Goal: Check status: Check status

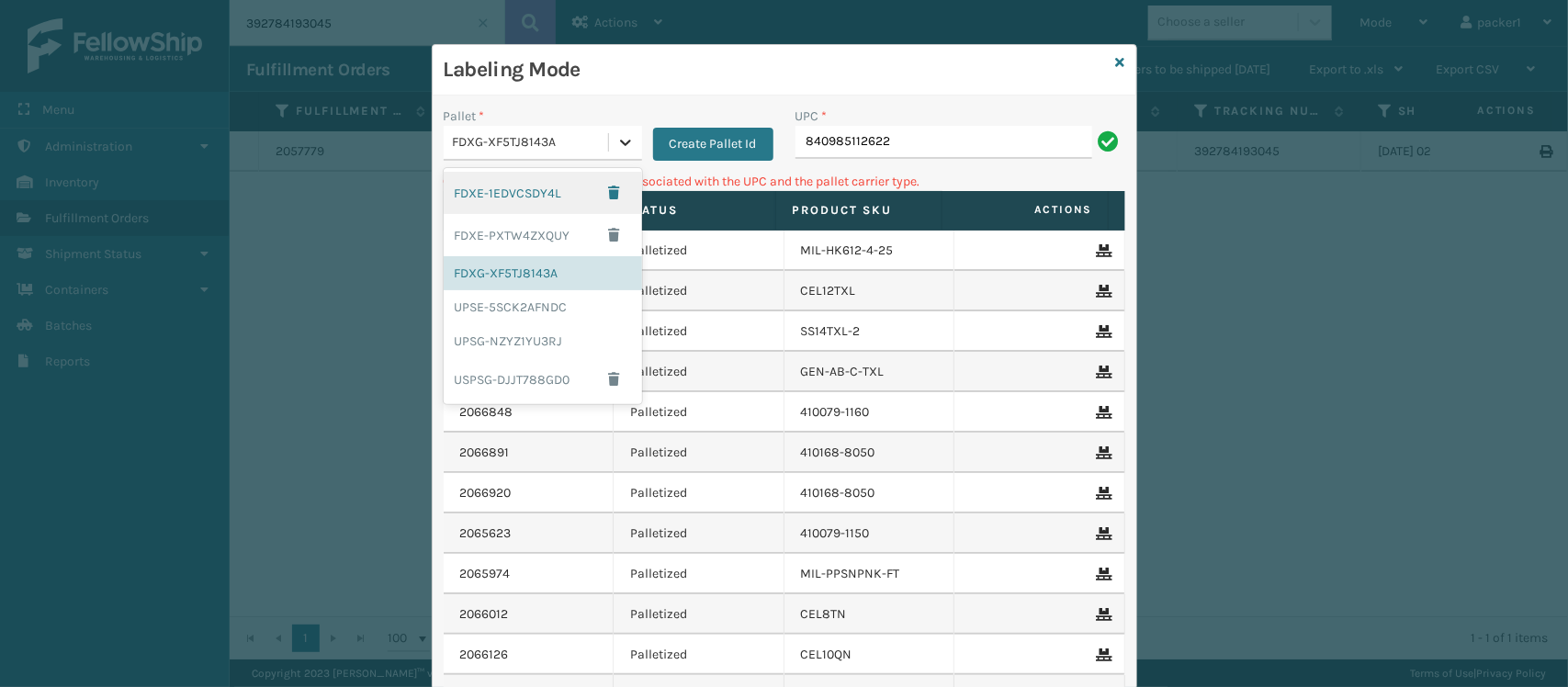
click at [617, 139] on icon at bounding box center [626, 142] width 19 height 19
click at [515, 240] on div "FDXE-PXTW4ZXQUY" at bounding box center [543, 235] width 198 height 42
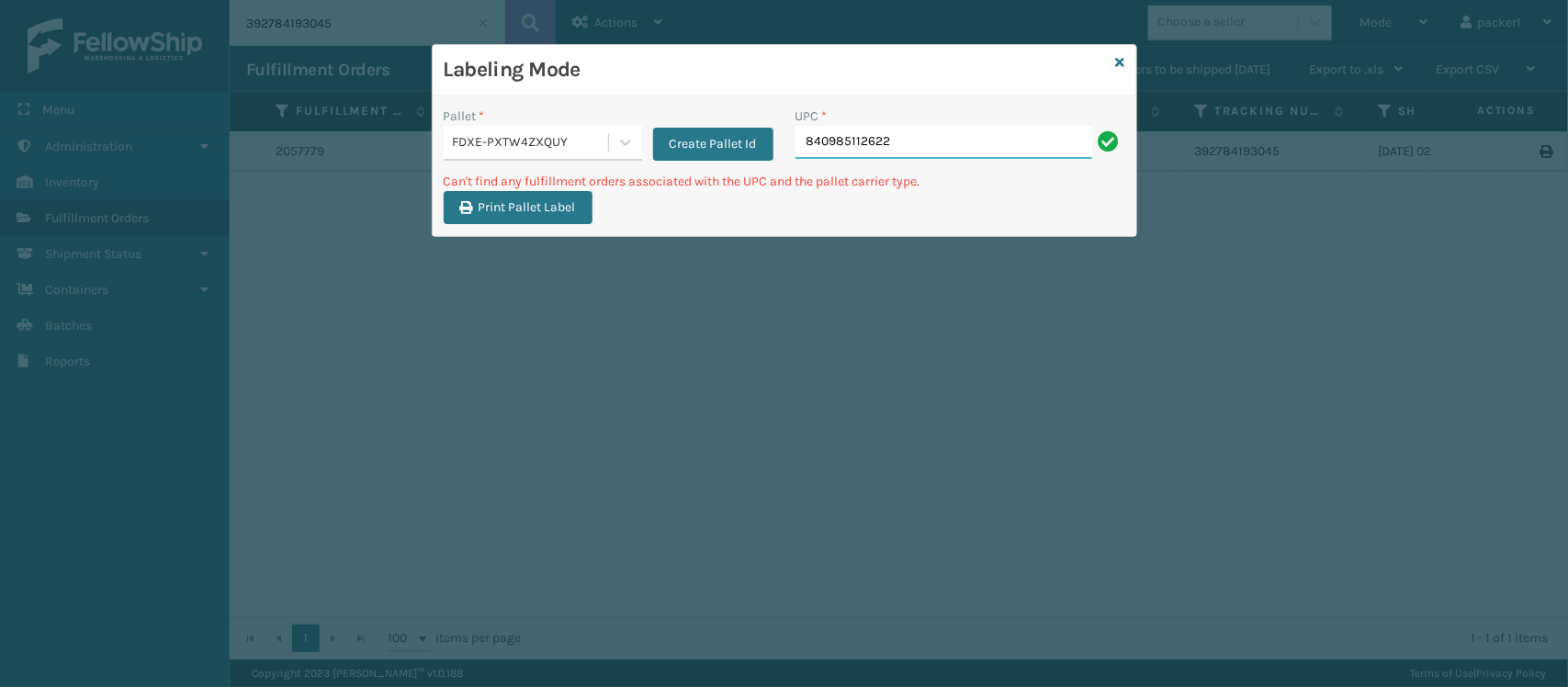
click at [969, 128] on input "840985112622" at bounding box center [944, 141] width 297 height 33
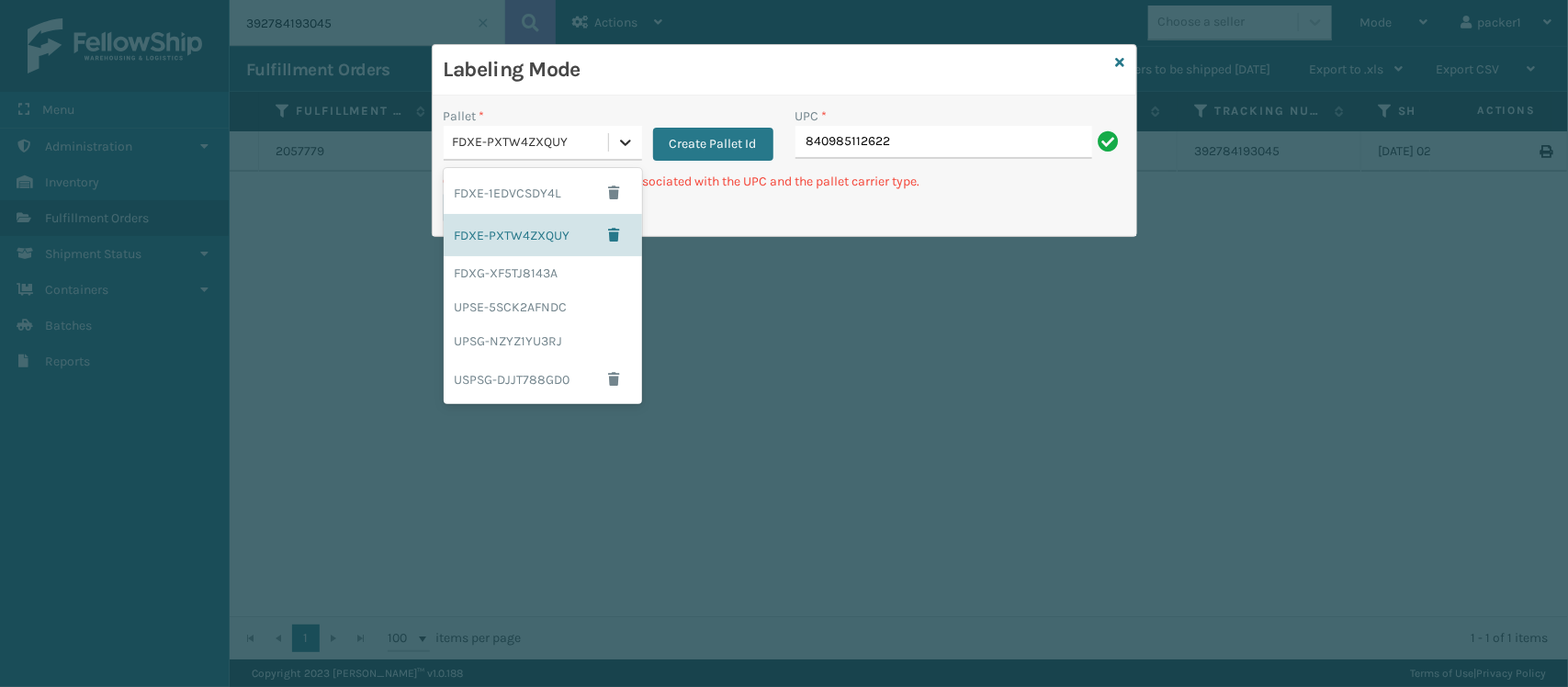
click at [620, 152] on icon at bounding box center [626, 142] width 19 height 19
click at [513, 333] on div "UPSG-NZYZ1YU3RJ" at bounding box center [543, 341] width 198 height 34
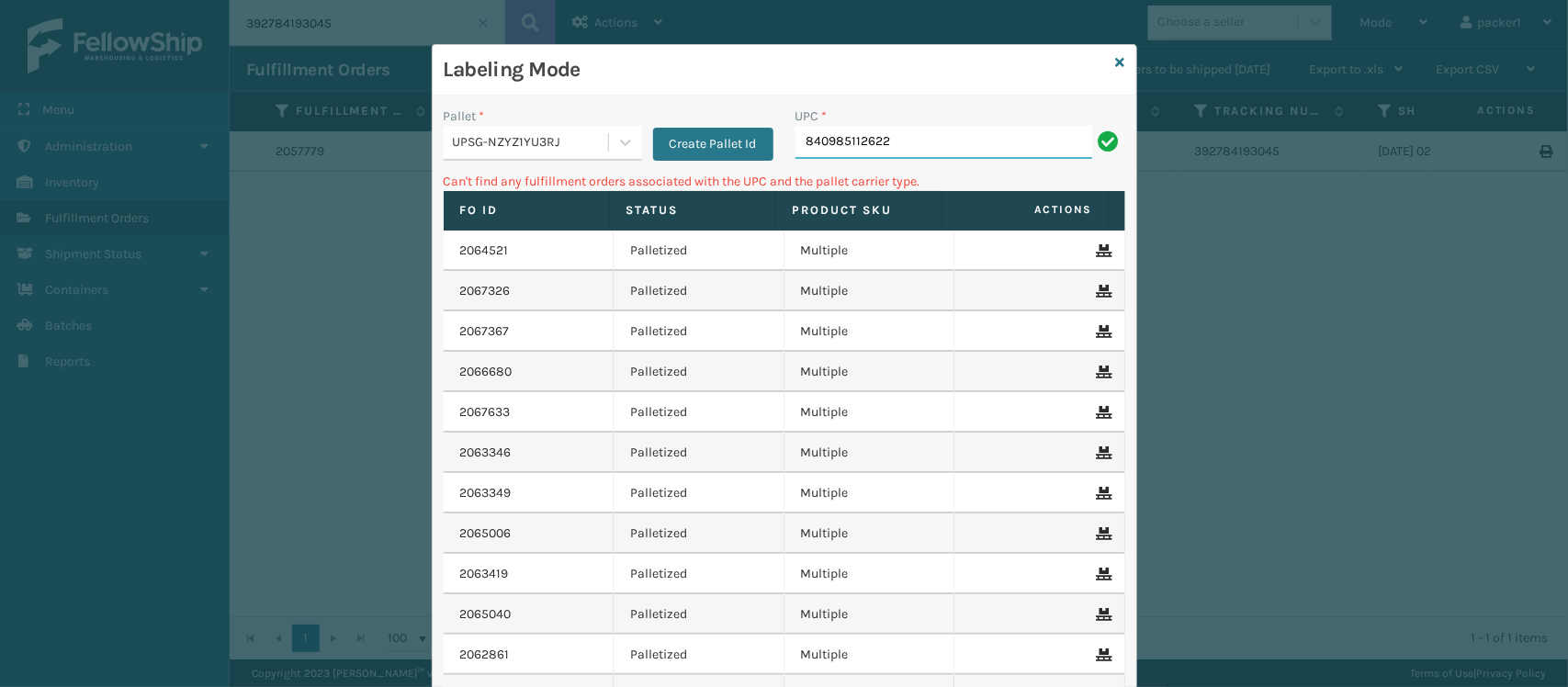
click at [907, 142] on input "840985112622" at bounding box center [944, 141] width 297 height 33
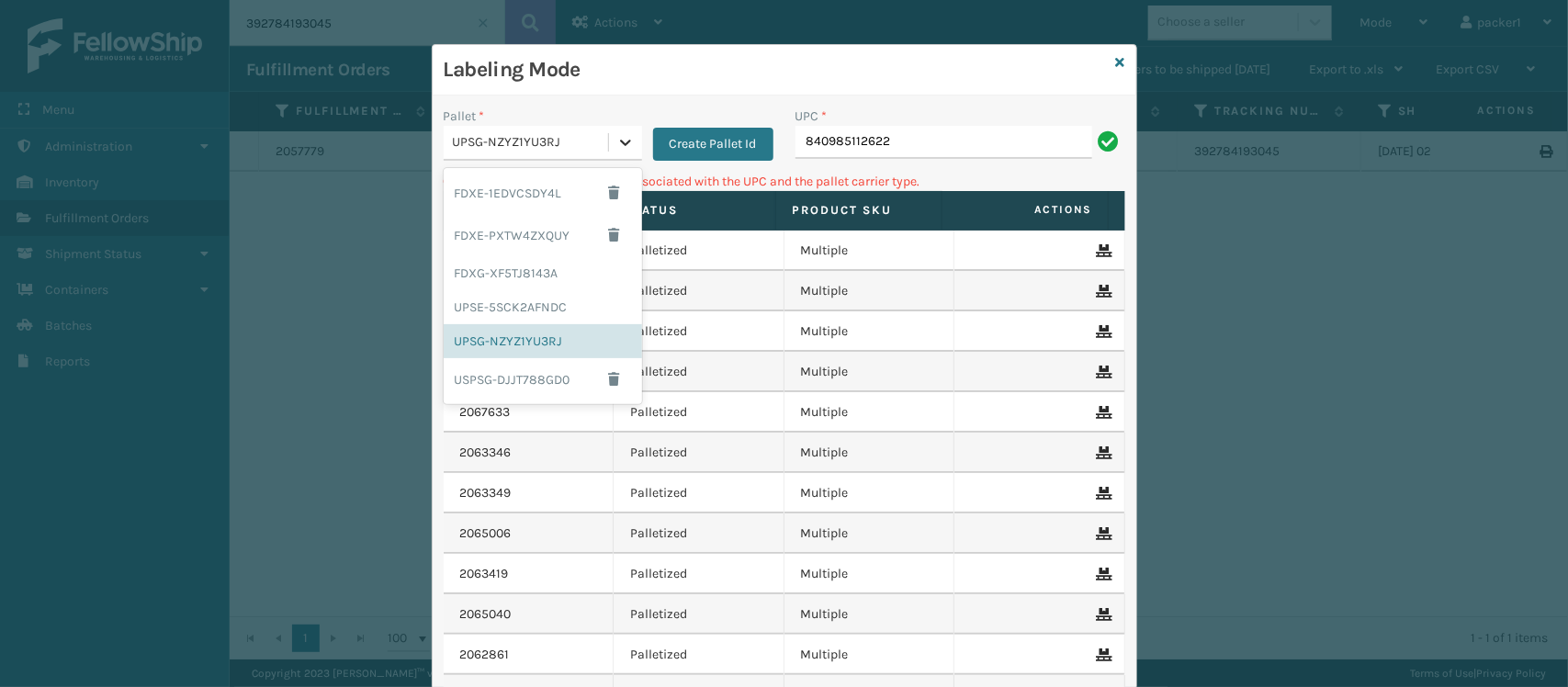
click at [620, 143] on icon at bounding box center [626, 142] width 19 height 19
click at [521, 300] on div "UPSE-5SCK2AFNDC" at bounding box center [543, 307] width 198 height 34
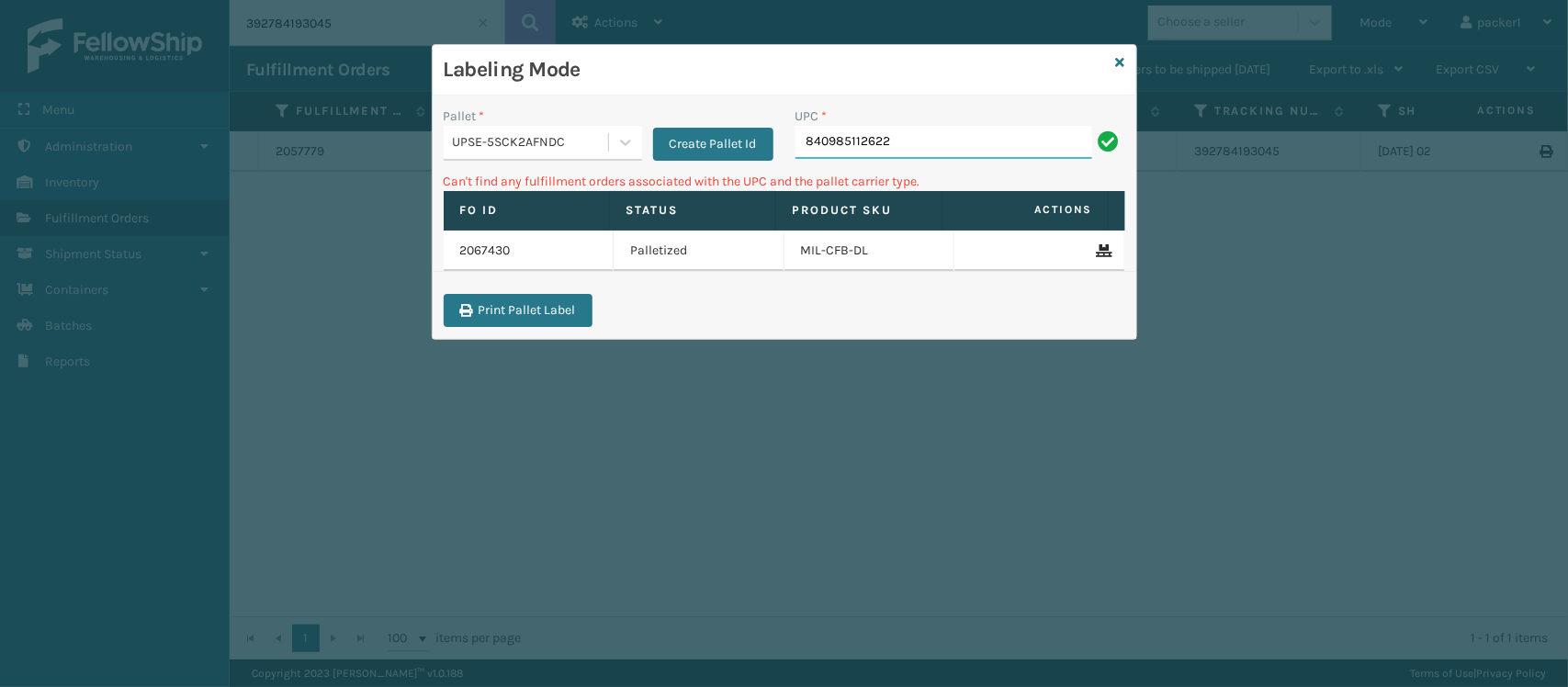
click at [926, 144] on input "840985112622" at bounding box center [944, 141] width 297 height 33
click at [617, 148] on icon at bounding box center [626, 142] width 19 height 19
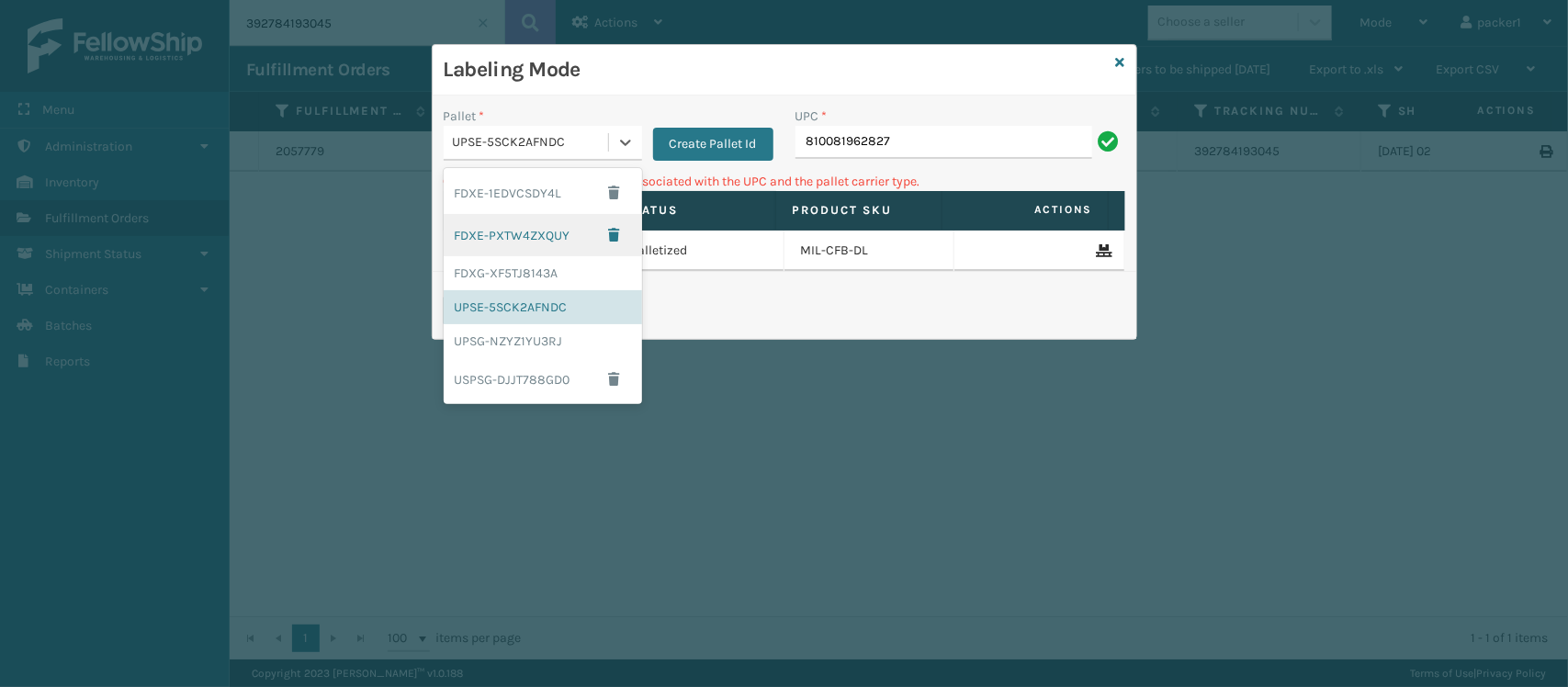
click at [545, 223] on div "FDXE-PXTW4ZXQUY" at bounding box center [543, 235] width 198 height 42
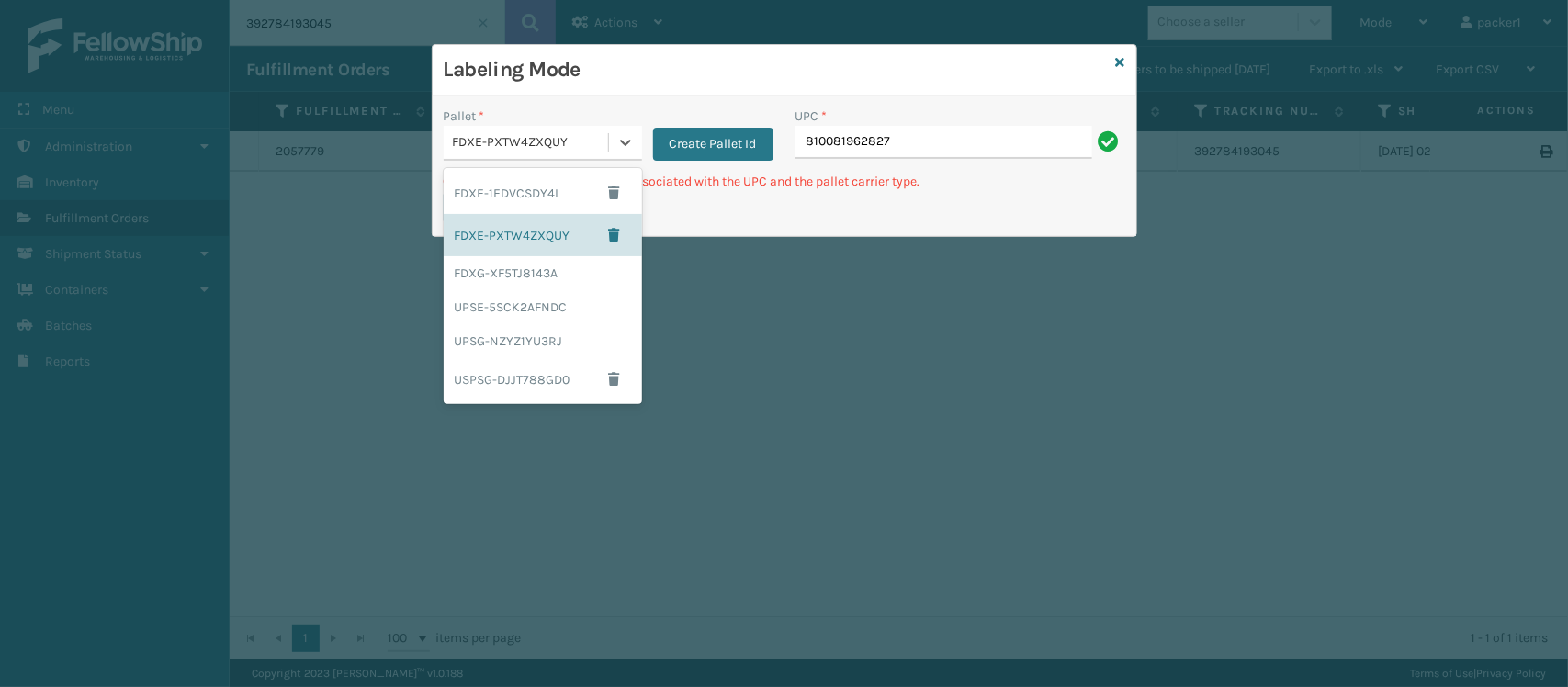
click at [593, 143] on div "FDXE-PXTW4ZXQUY" at bounding box center [532, 142] width 157 height 20
click at [588, 184] on div "FDXE-1EDVCSDY4L" at bounding box center [543, 193] width 198 height 42
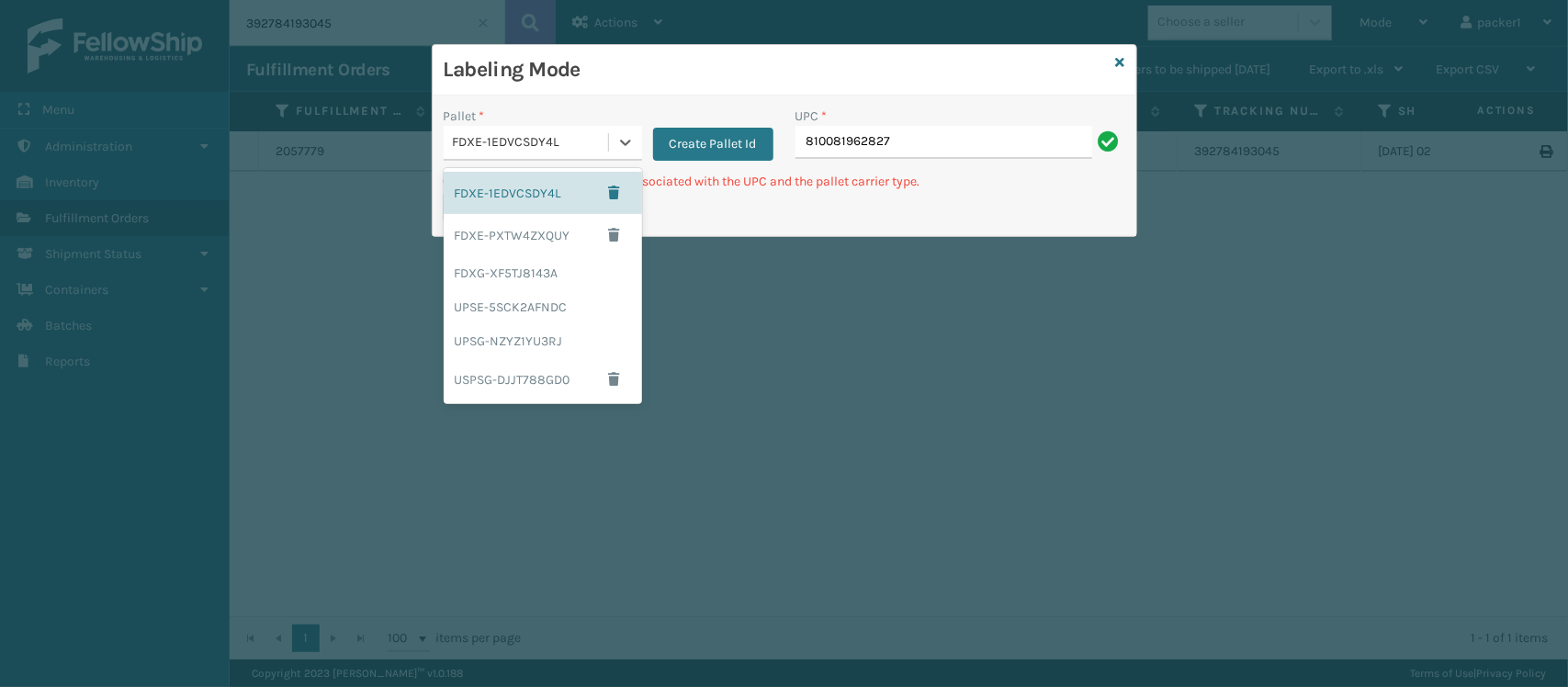
click at [583, 142] on div "FDXE-1EDVCSDY4L" at bounding box center [532, 142] width 157 height 20
click at [529, 303] on div "UPSE-5SCK2AFNDC" at bounding box center [543, 307] width 198 height 34
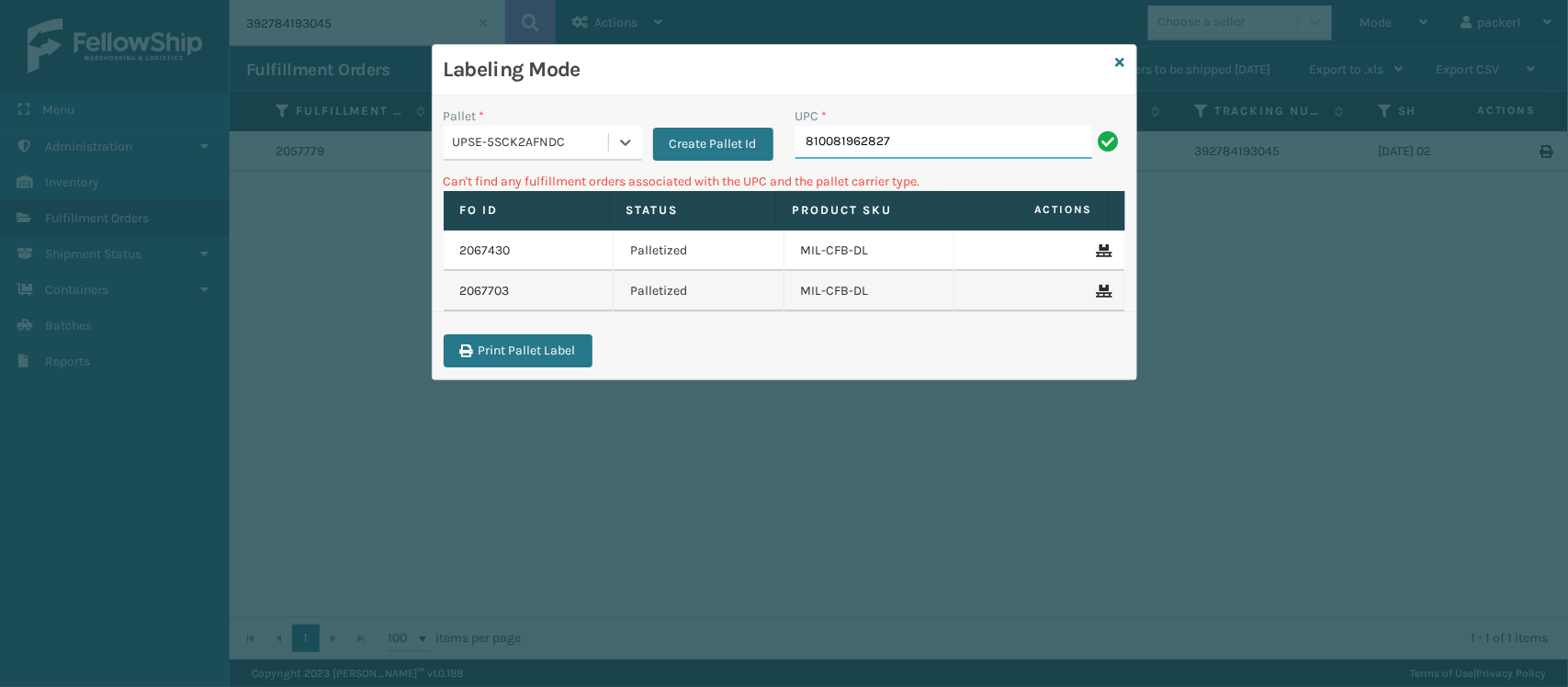
click at [910, 130] on input "810081962827" at bounding box center [944, 141] width 297 height 33
click at [622, 138] on icon at bounding box center [626, 142] width 19 height 19
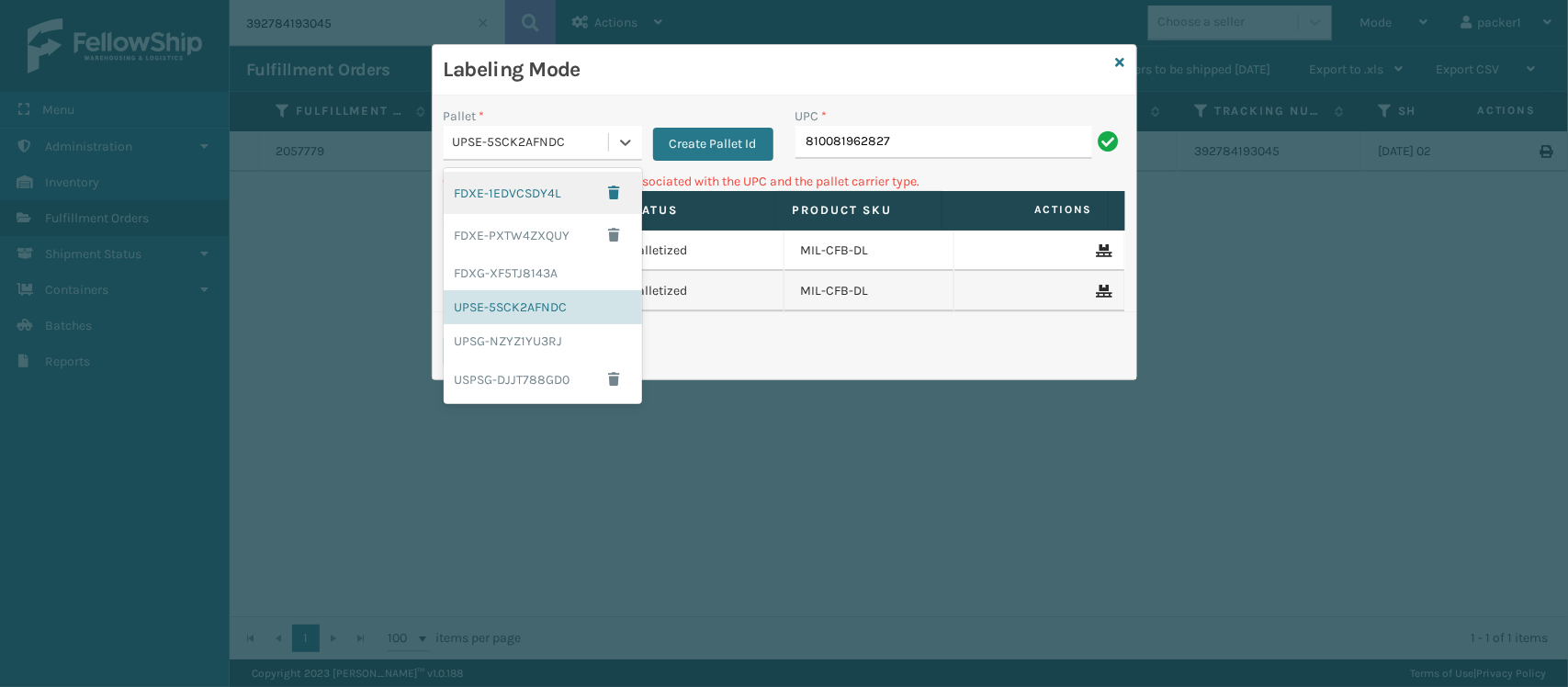
click at [565, 195] on div "FDXE-1EDVCSDY4L" at bounding box center [543, 193] width 198 height 42
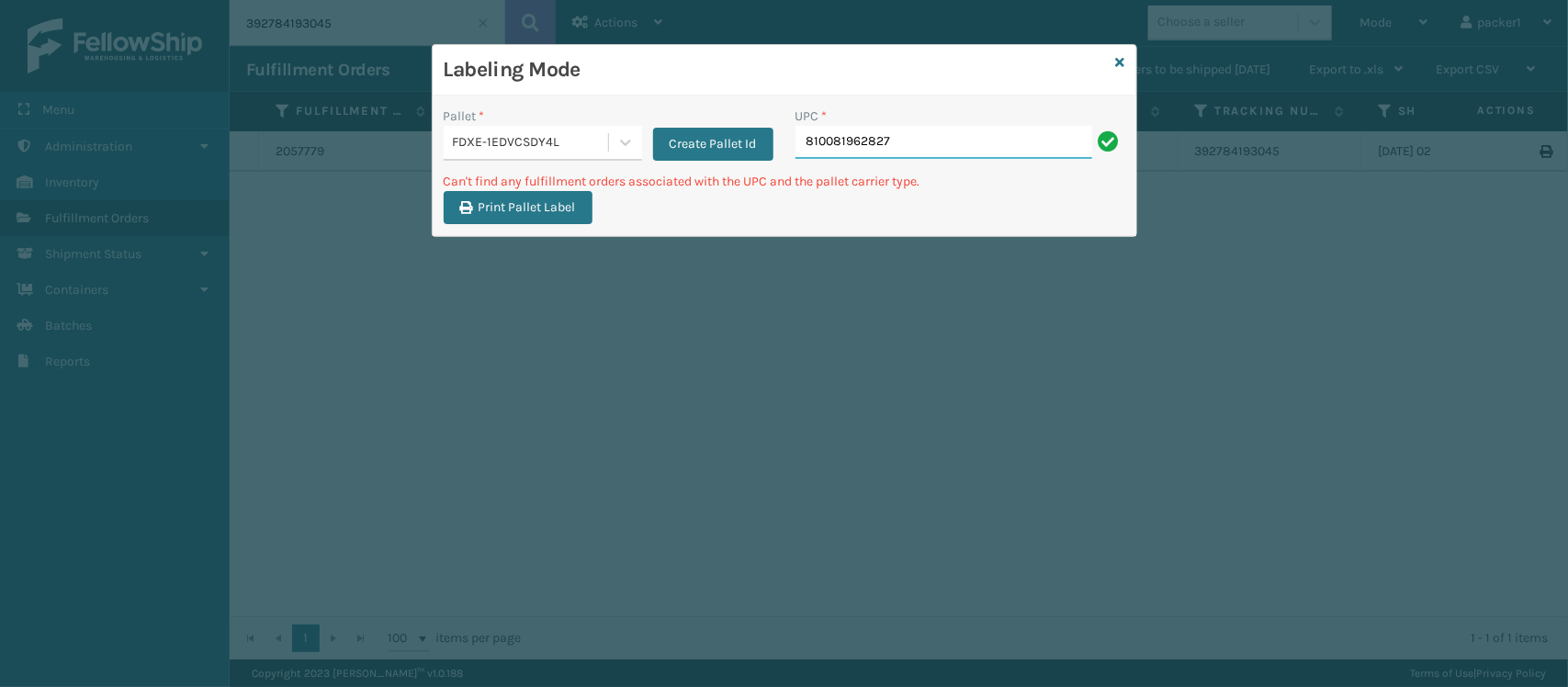
click at [975, 152] on input "810081962827" at bounding box center [944, 141] width 297 height 33
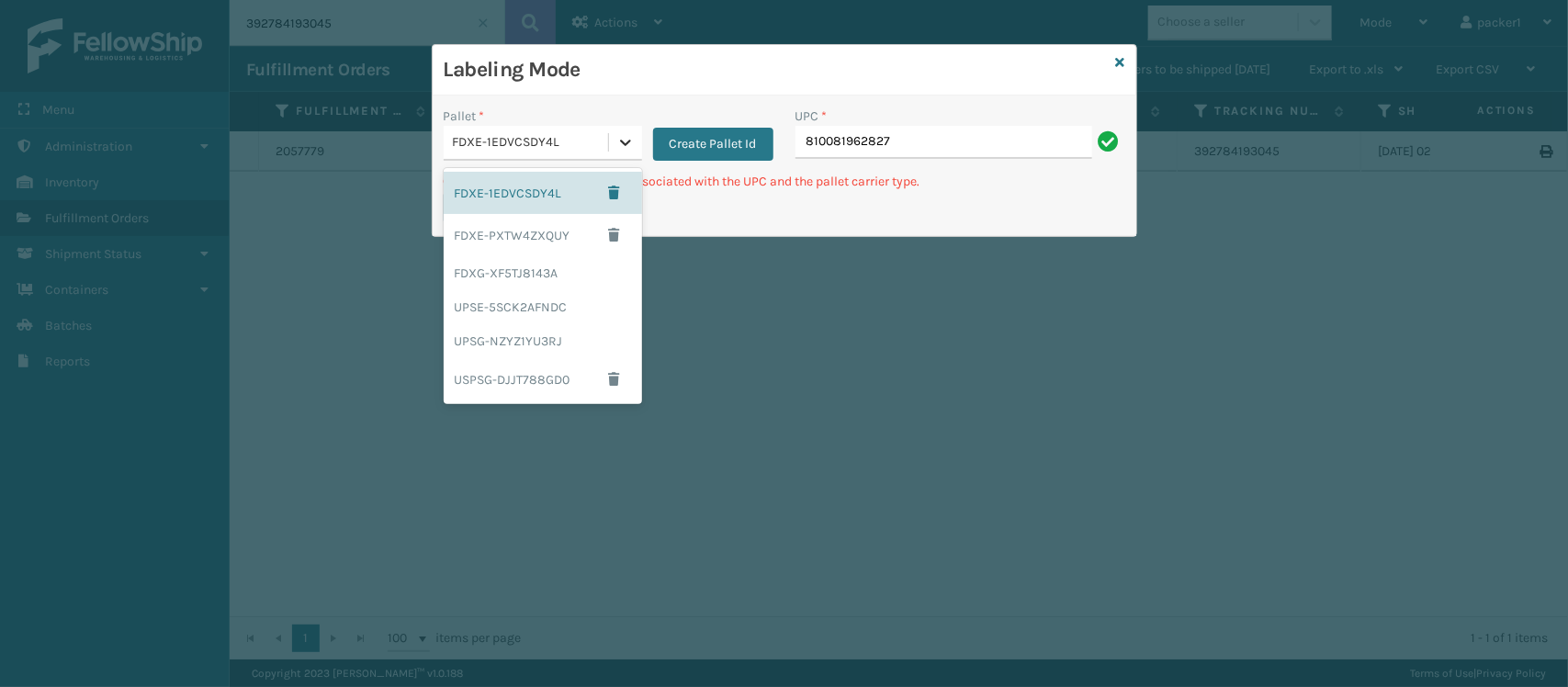
click at [622, 143] on icon at bounding box center [625, 142] width 11 height 7
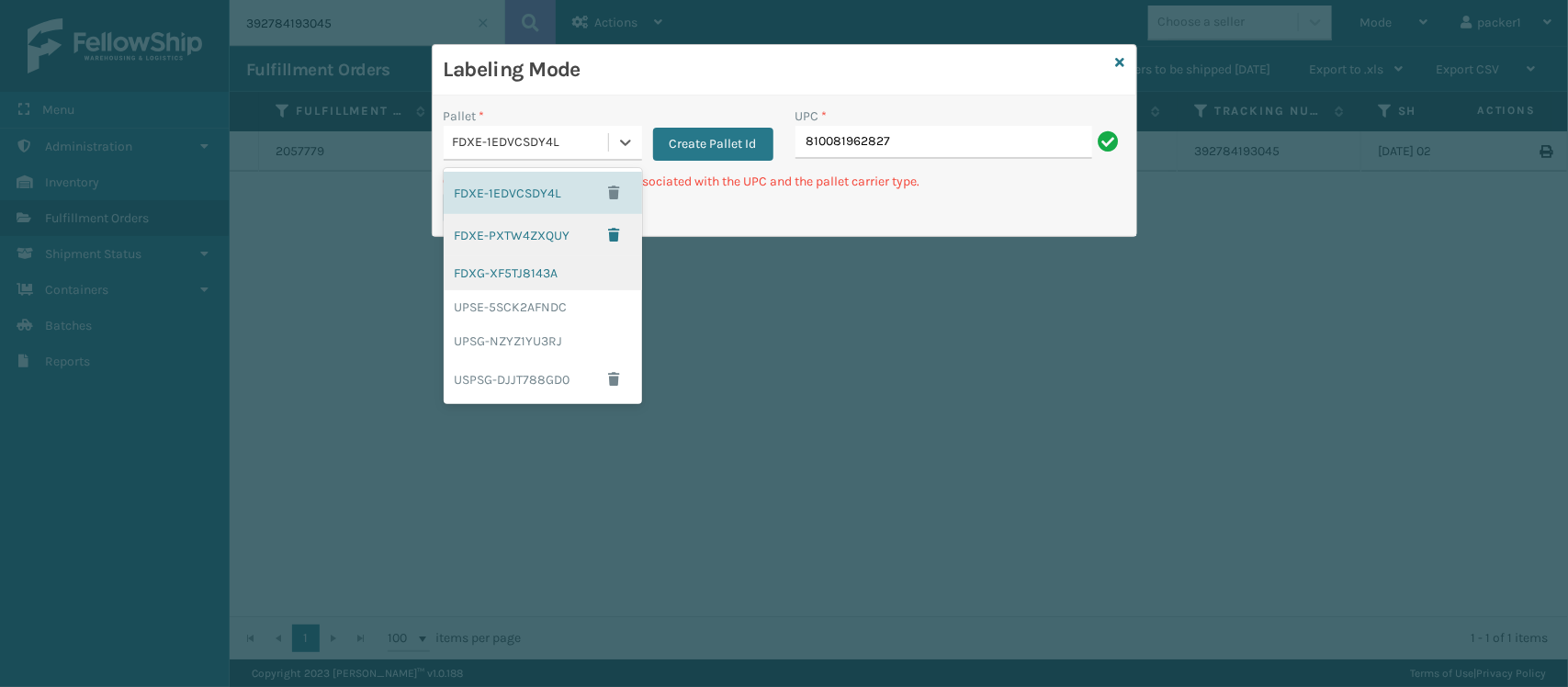
click at [556, 257] on div "FDXG-XF5TJ8143A" at bounding box center [543, 273] width 198 height 34
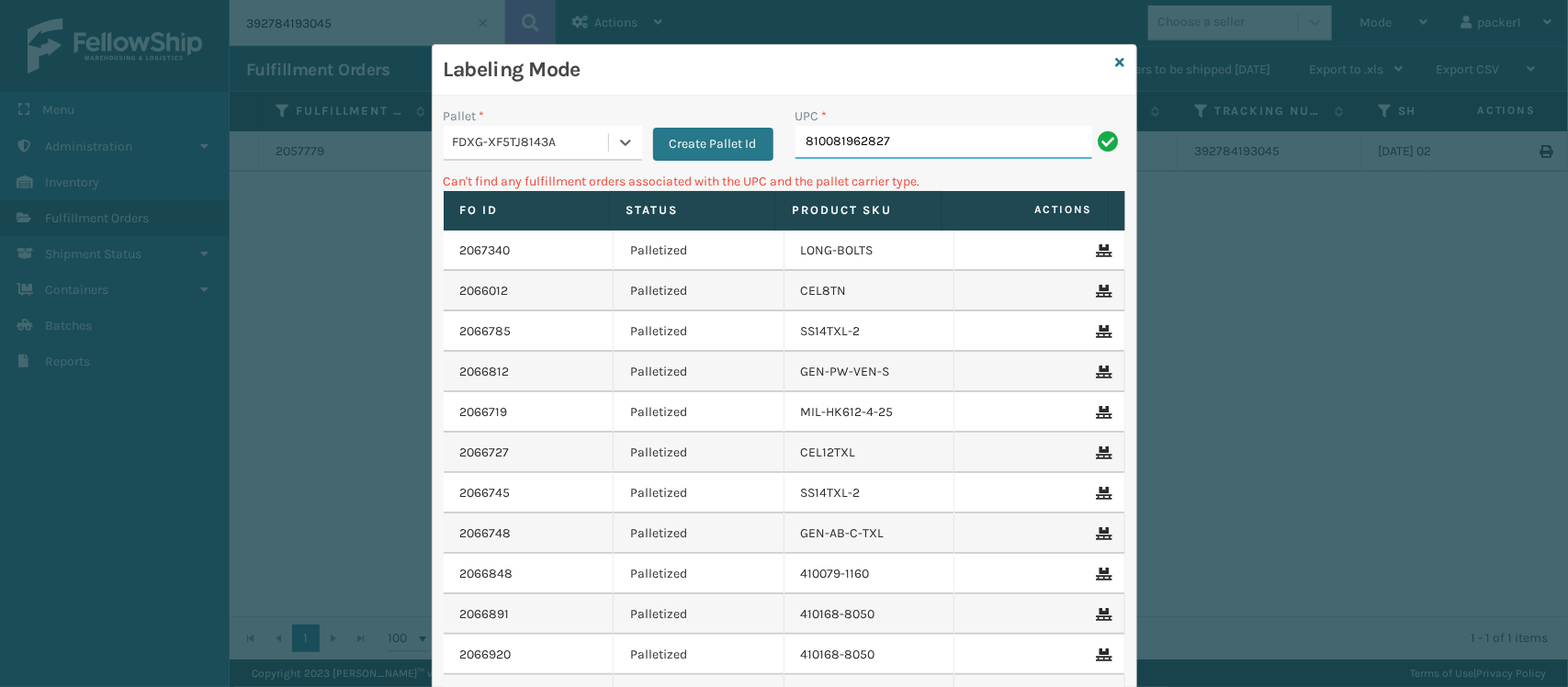
click at [879, 149] on input "810081962827" at bounding box center [944, 141] width 297 height 33
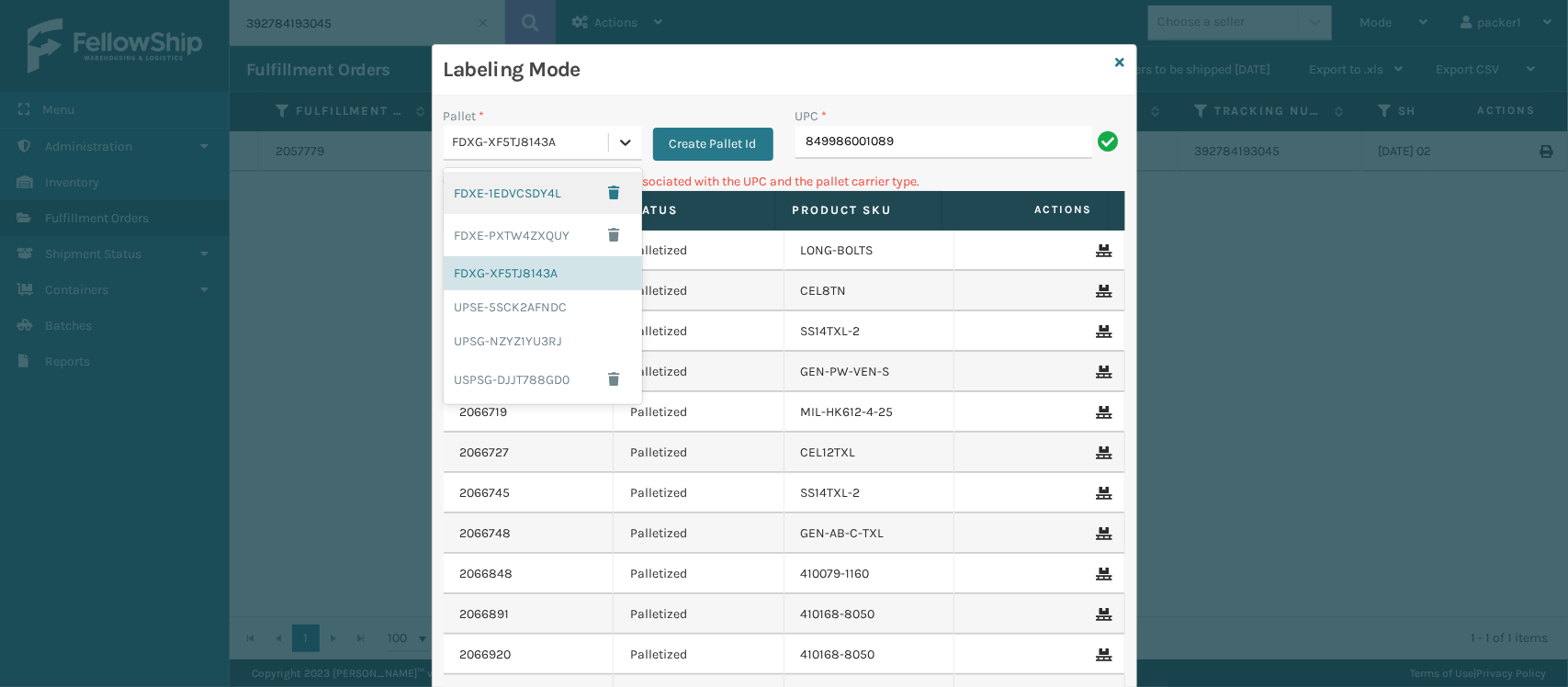
click at [620, 133] on icon at bounding box center [626, 142] width 19 height 19
click at [484, 338] on div "UPSG-NZYZ1YU3RJ" at bounding box center [543, 341] width 198 height 34
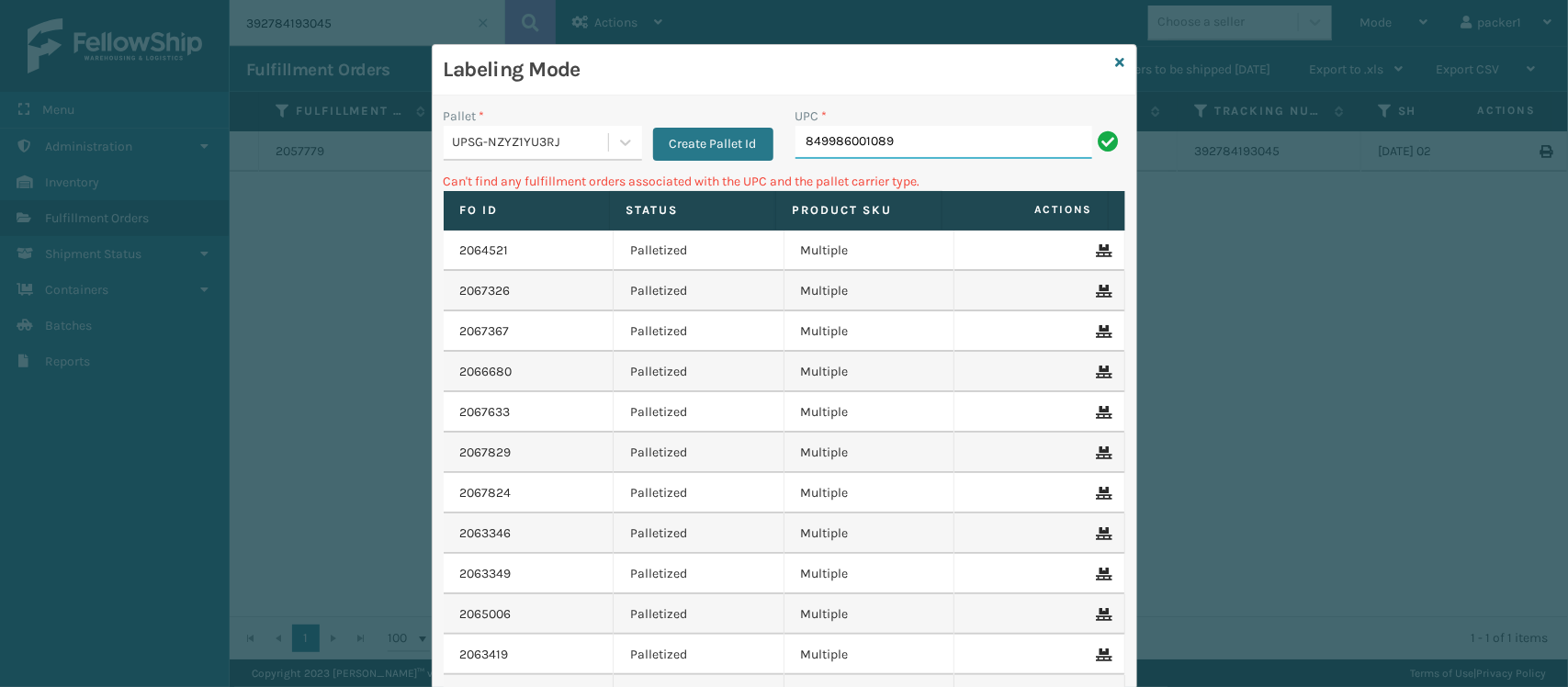
click at [913, 131] on input "849986001089" at bounding box center [944, 141] width 297 height 33
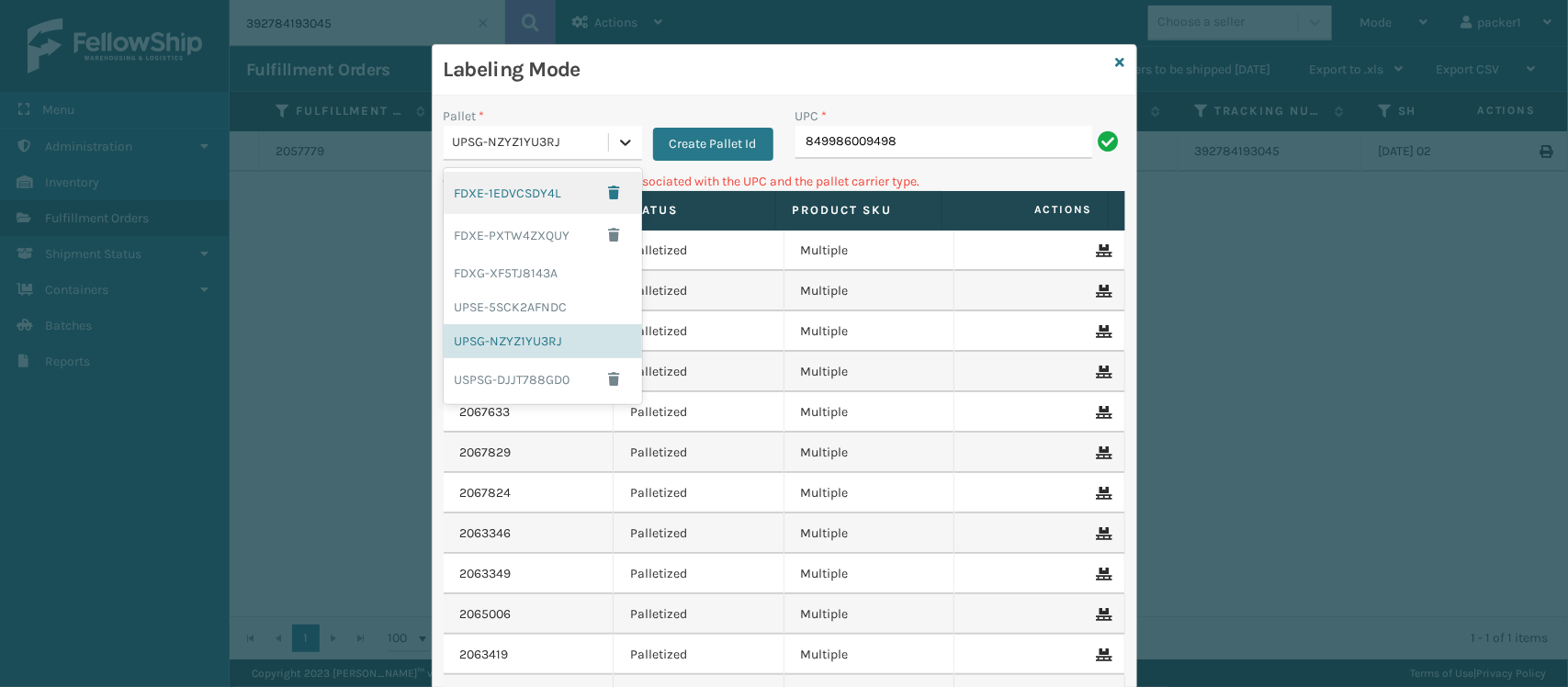
click at [617, 143] on icon at bounding box center [626, 142] width 19 height 19
click at [524, 277] on div "FDXG-XF5TJ8143A" at bounding box center [543, 273] width 198 height 34
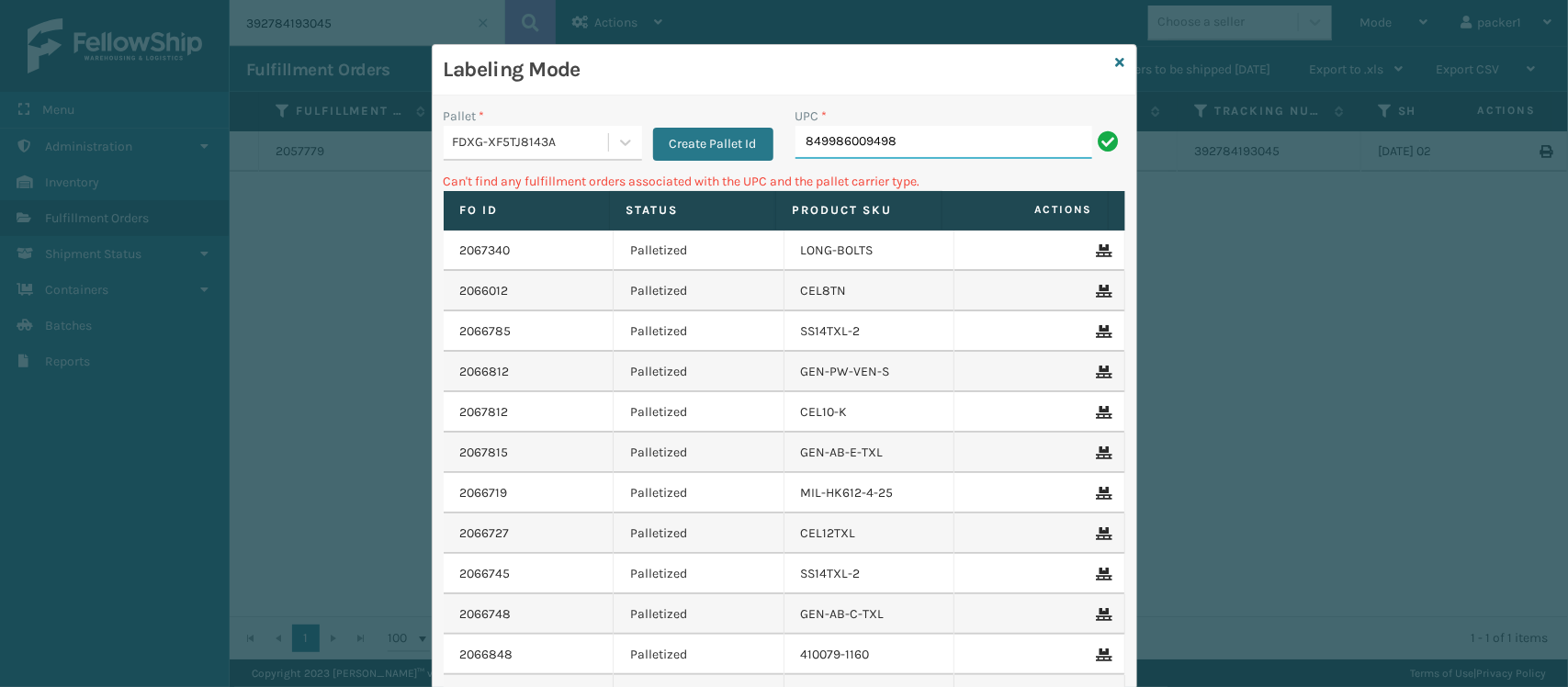
click at [932, 136] on input "849986009498" at bounding box center [944, 141] width 297 height 33
type input "8"
